Goal: Information Seeking & Learning: Learn about a topic

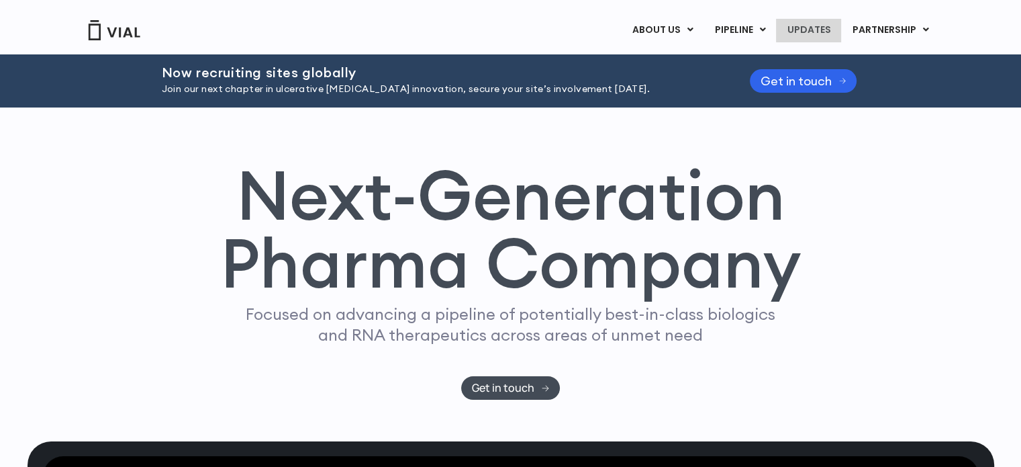
click at [500, 34] on link "UPDATES" at bounding box center [808, 30] width 64 height 23
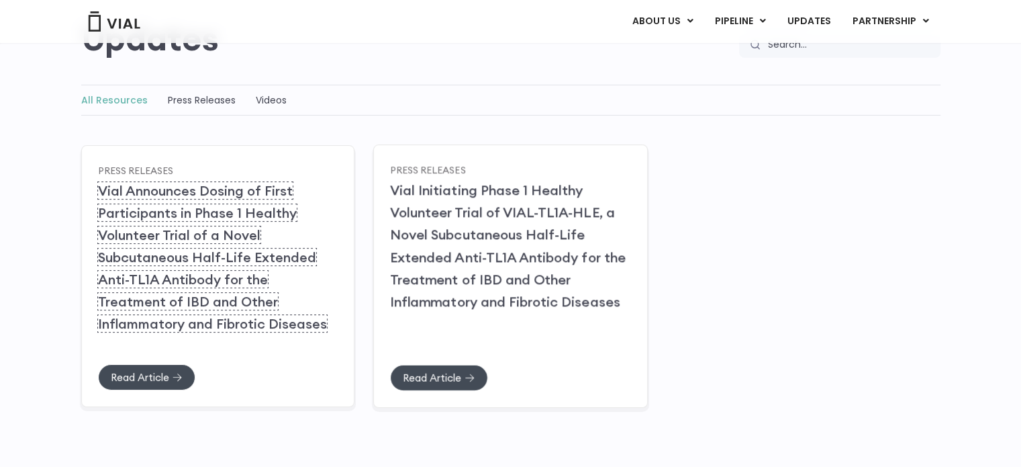
scroll to position [145, 0]
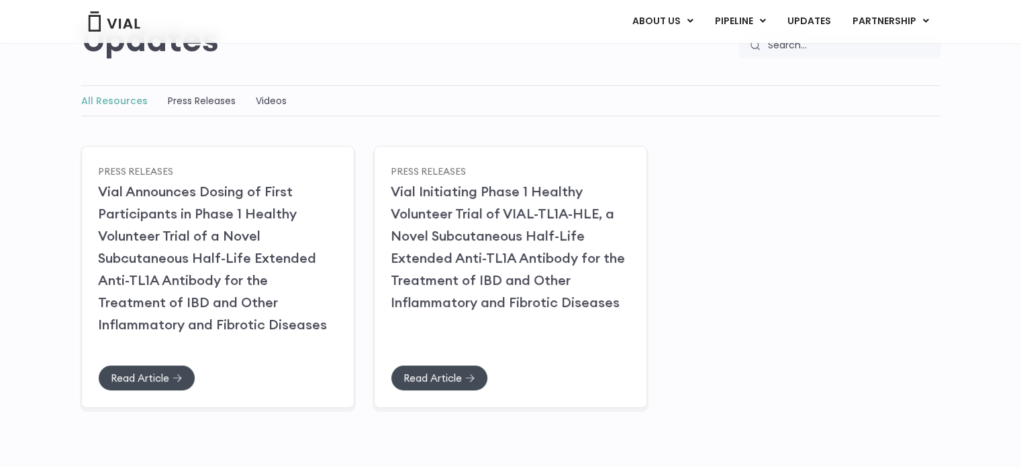
click at [360, 128] on div "All Resources Press Releases Videos All Resources Press Releases Videos All Res…" at bounding box center [510, 114] width 859 height 58
click at [667, 7] on div "ABOUT US ABOUT US CAREERS CONTACT US PIPELINE TL1A HLE PHASE 2 INHBE/ACTIVIN E …" at bounding box center [510, 21] width 886 height 43
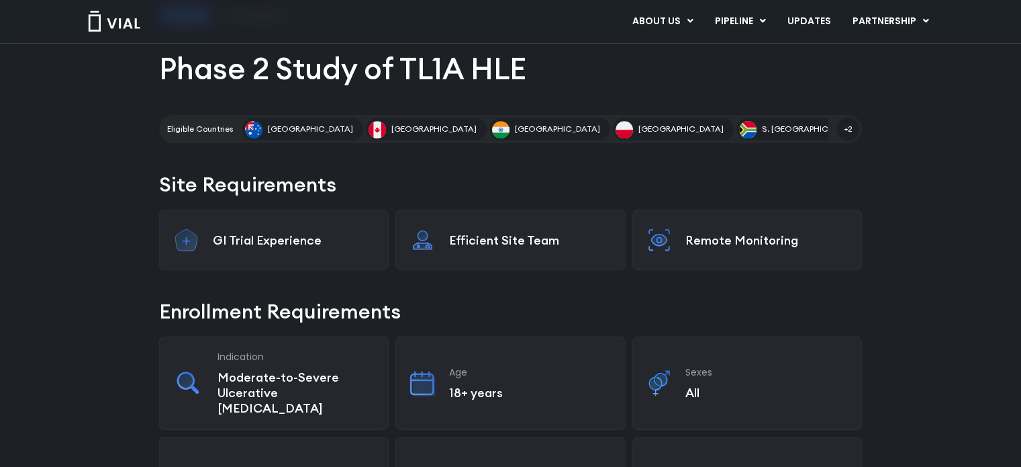
scroll to position [269, 0]
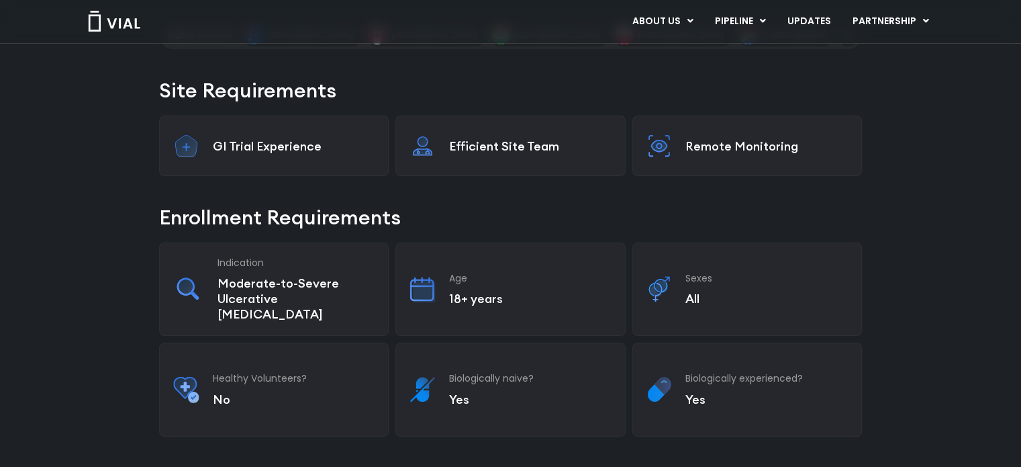
click at [274, 146] on p "GI Trial Experience" at bounding box center [294, 145] width 162 height 15
click at [183, 141] on img at bounding box center [186, 146] width 26 height 32
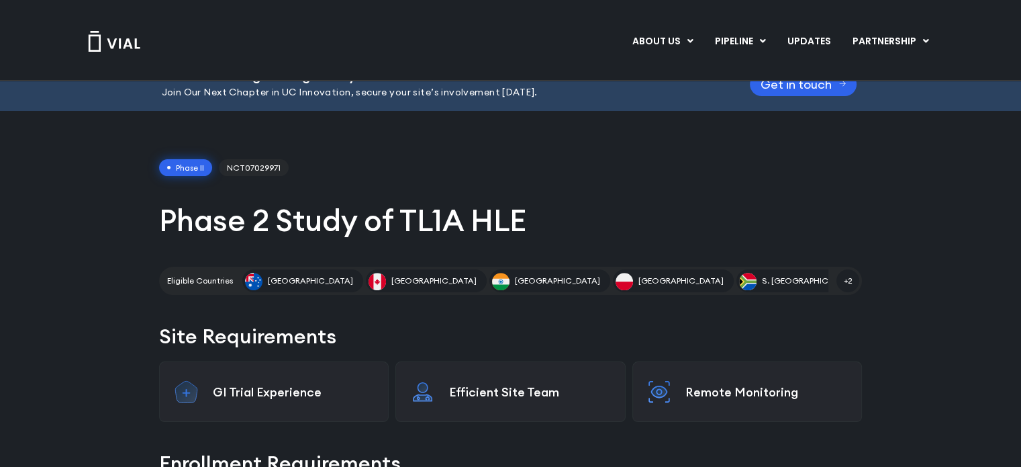
scroll to position [0, 0]
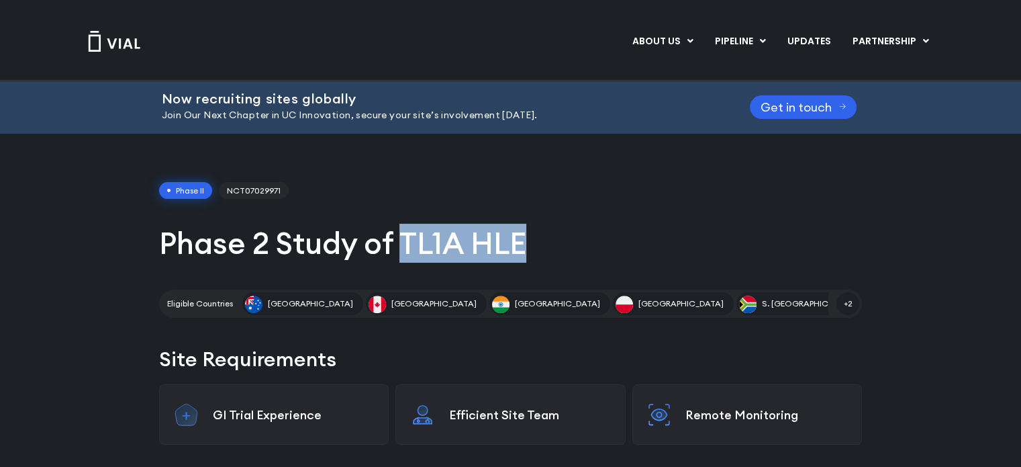
drag, startPoint x: 406, startPoint y: 241, endPoint x: 536, endPoint y: 248, distance: 130.4
click at [536, 248] on h1 "Phase 2 Study of TL1A HLE" at bounding box center [510, 243] width 703 height 39
copy h1 "TL1A HLE"
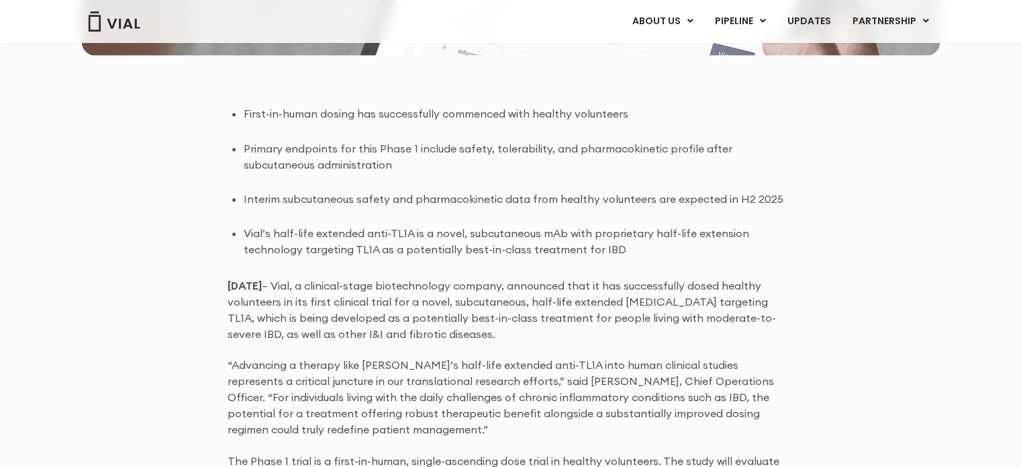
scroll to position [806, 0]
